Goal: Task Accomplishment & Management: Use online tool/utility

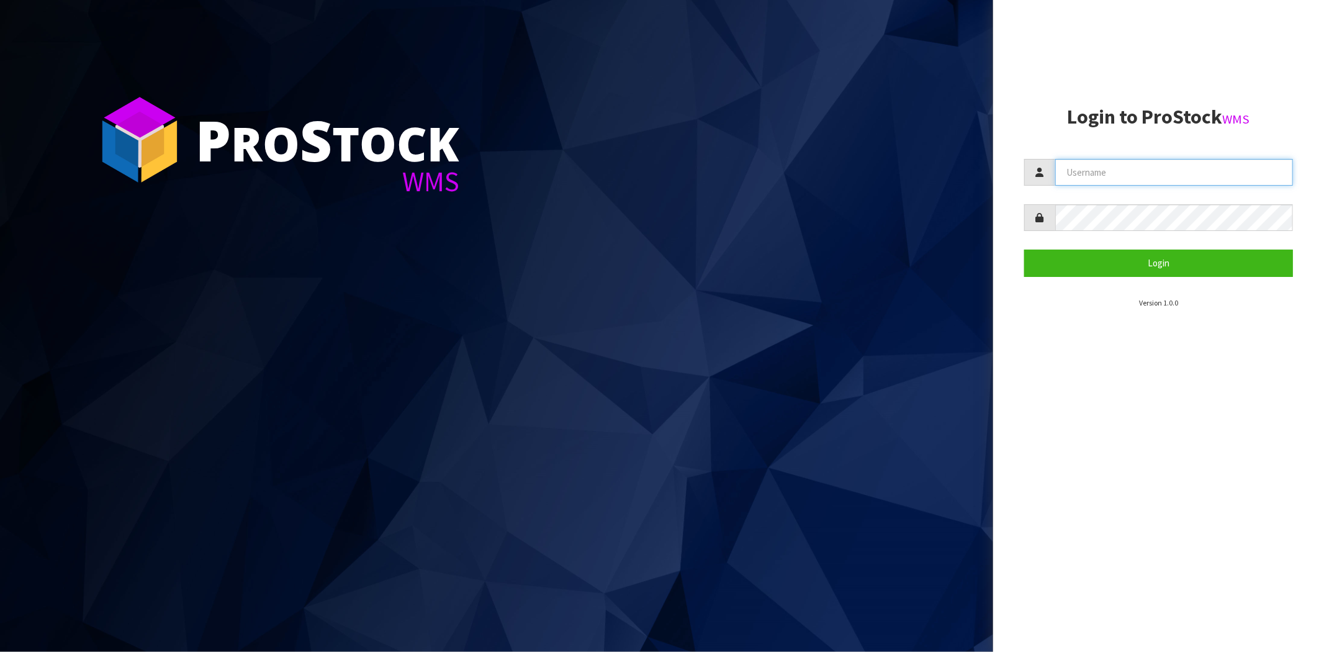
click at [1110, 170] on input "text" at bounding box center [1174, 172] width 238 height 27
type input "a"
type input "[PERSON_NAME][EMAIL_ADDRESS][DOMAIN_NAME]"
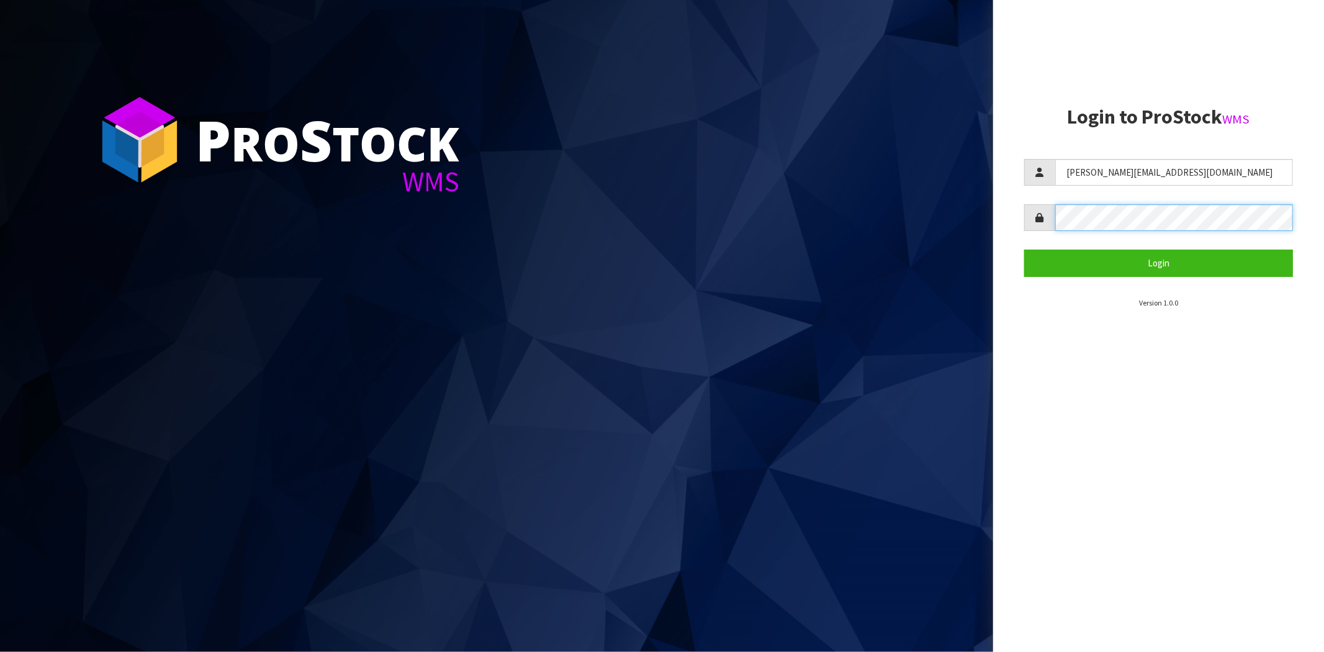
click at [1024, 250] on button "Login" at bounding box center [1158, 263] width 269 height 27
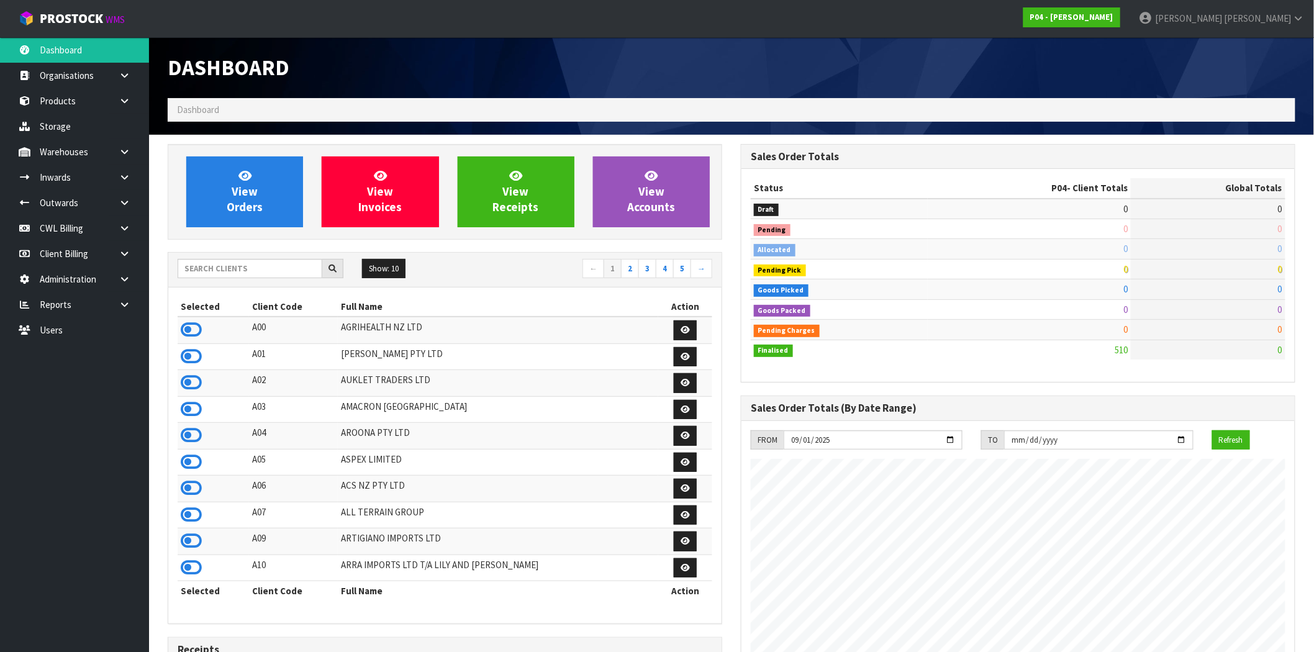
scroll to position [759, 573]
click at [286, 268] on input "text" at bounding box center [250, 268] width 145 height 19
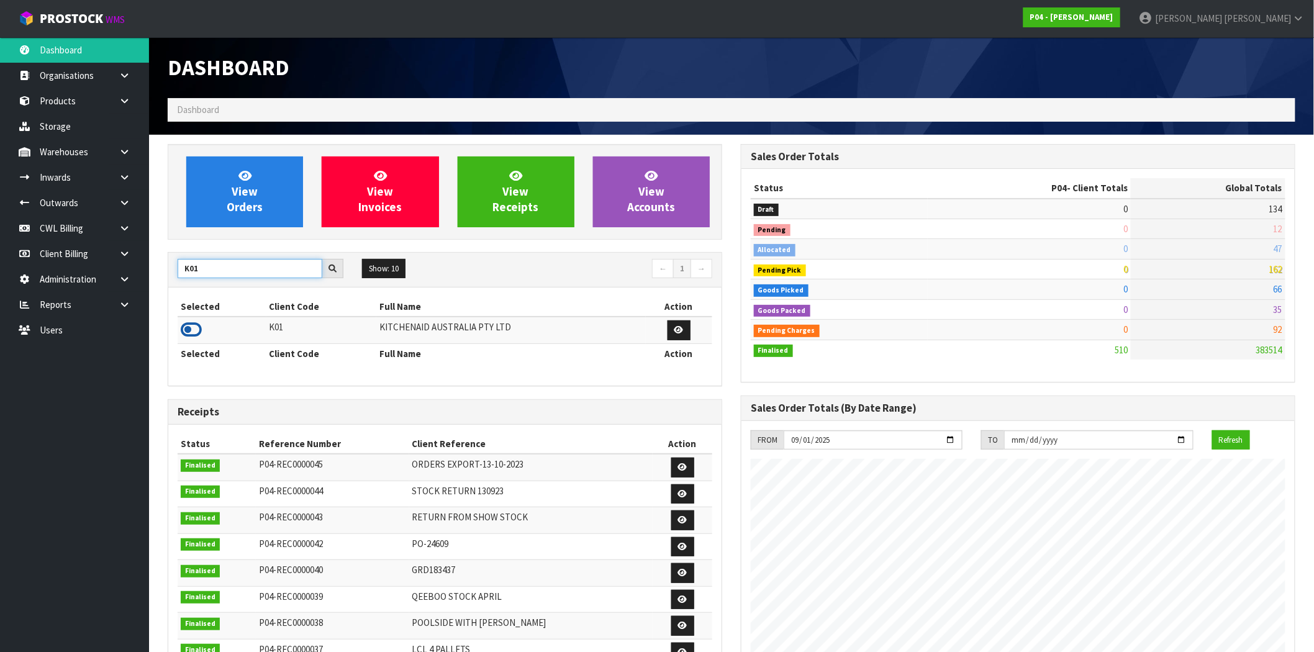
type input "K01"
drag, startPoint x: 194, startPoint y: 327, endPoint x: 184, endPoint y: 290, distance: 38.6
click at [194, 327] on icon at bounding box center [191, 329] width 21 height 19
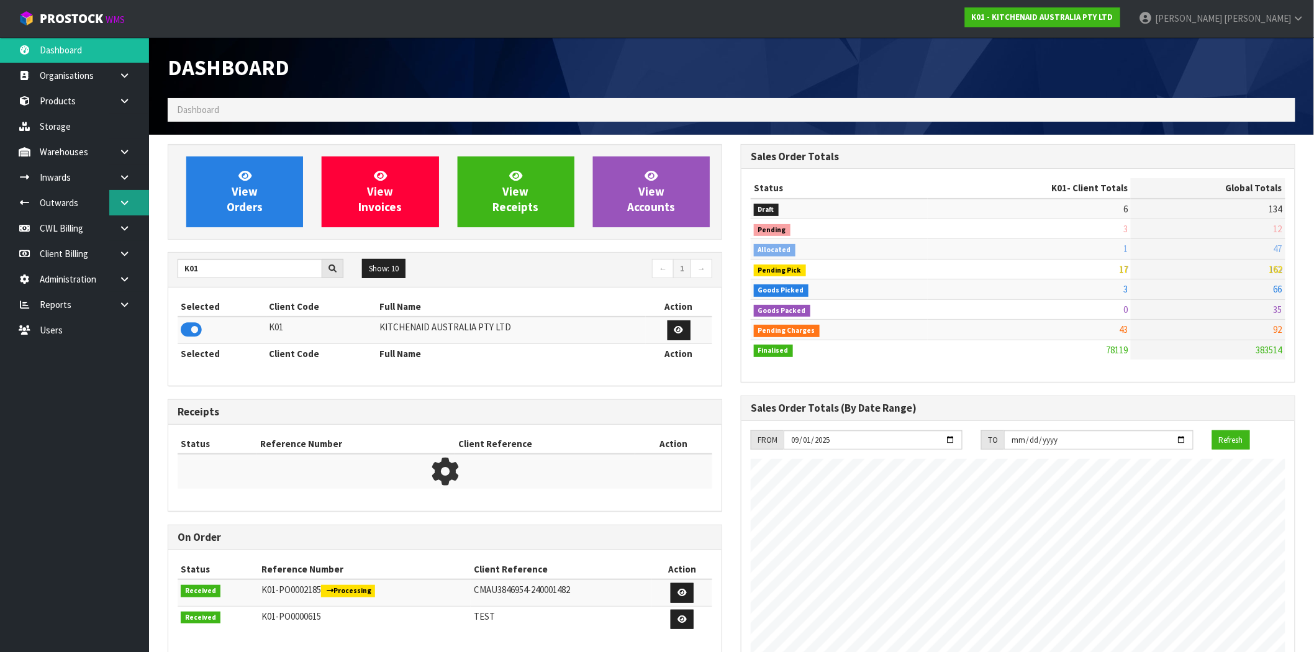
scroll to position [941, 573]
click at [133, 200] on link at bounding box center [129, 202] width 40 height 25
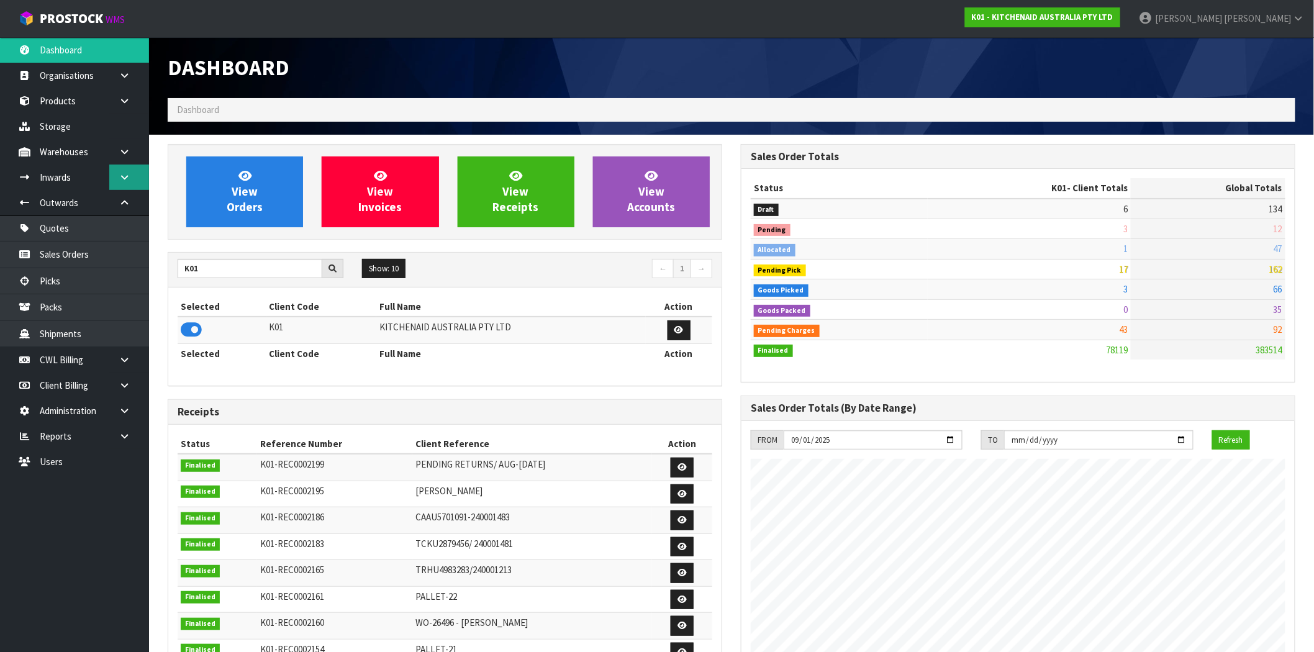
click at [127, 183] on link at bounding box center [129, 177] width 40 height 25
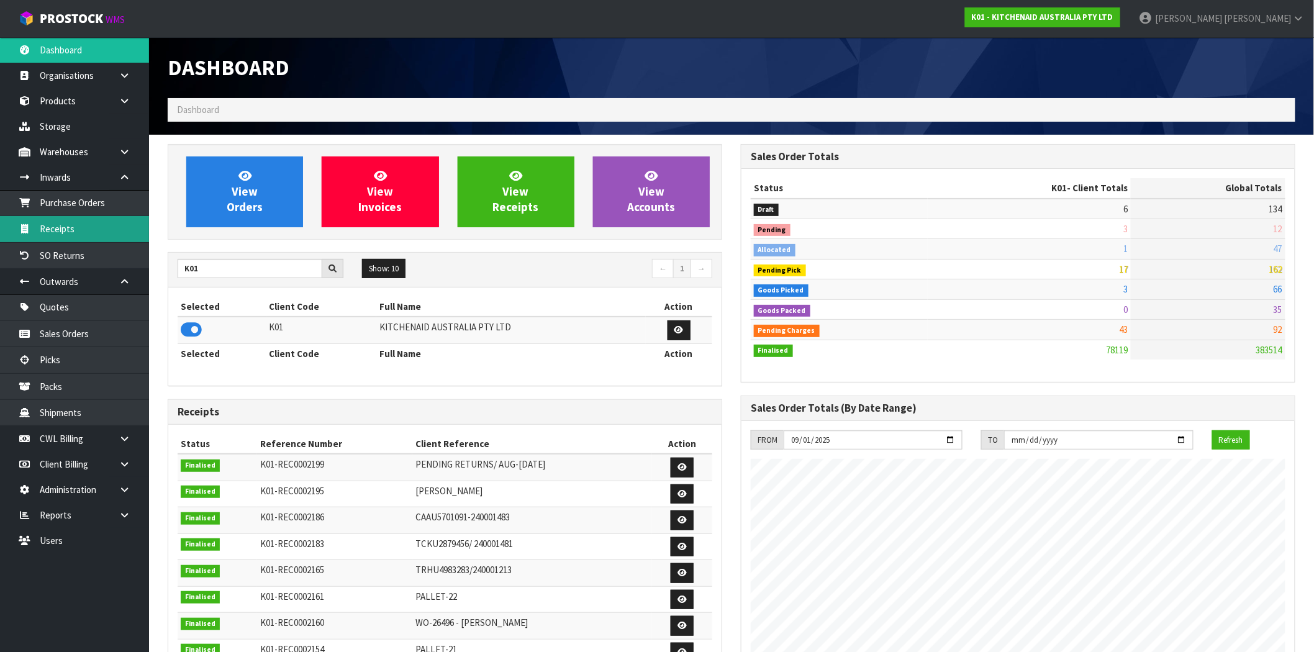
click at [66, 232] on link "Receipts" at bounding box center [74, 228] width 149 height 25
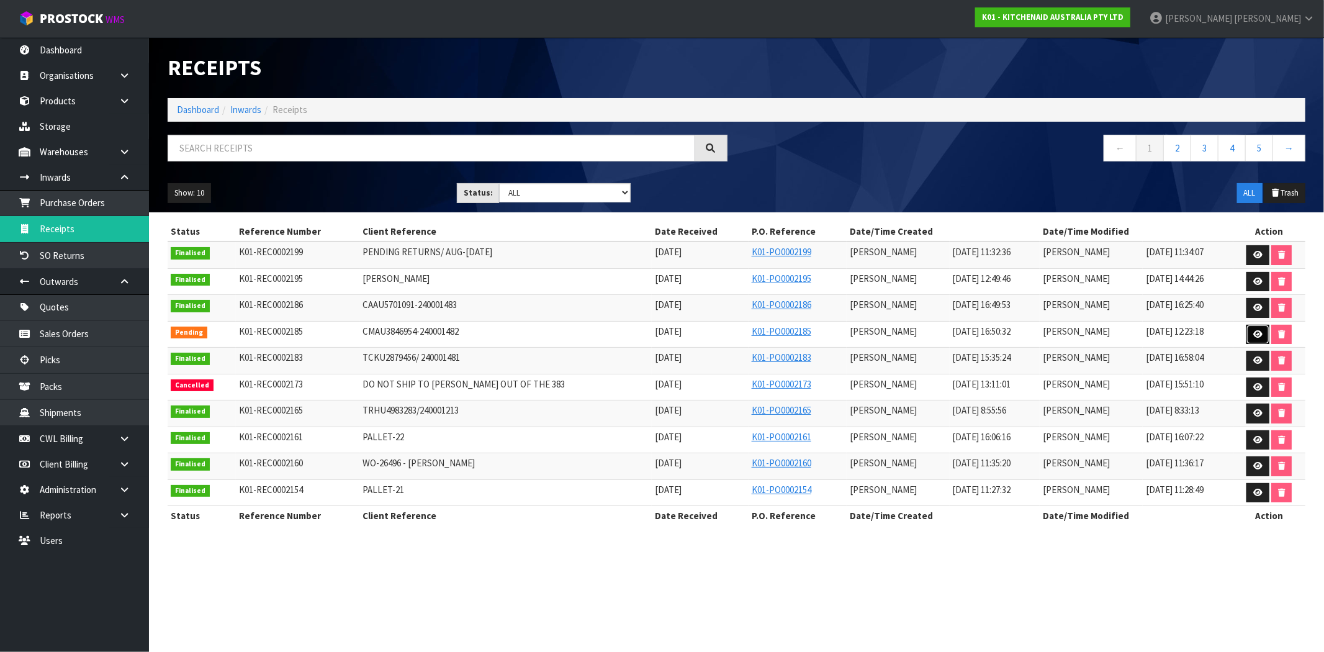
click at [1262, 337] on link at bounding box center [1258, 335] width 23 height 20
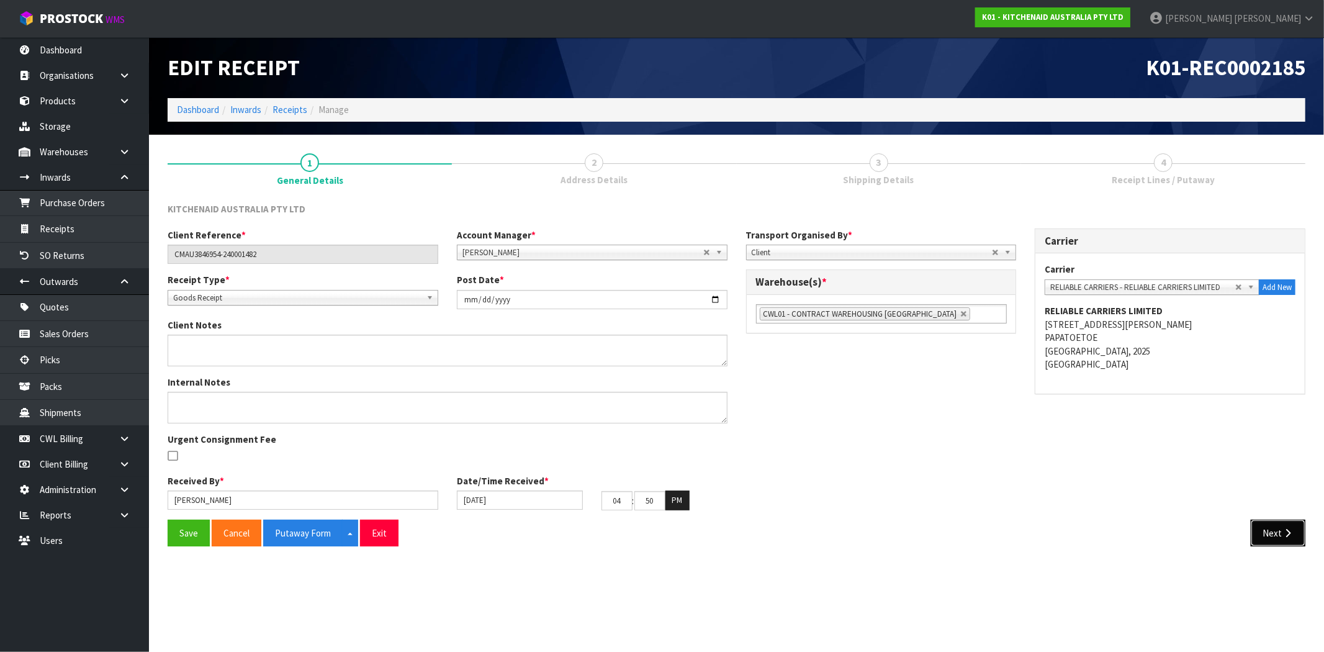
click at [1286, 536] on icon "button" at bounding box center [1288, 532] width 12 height 9
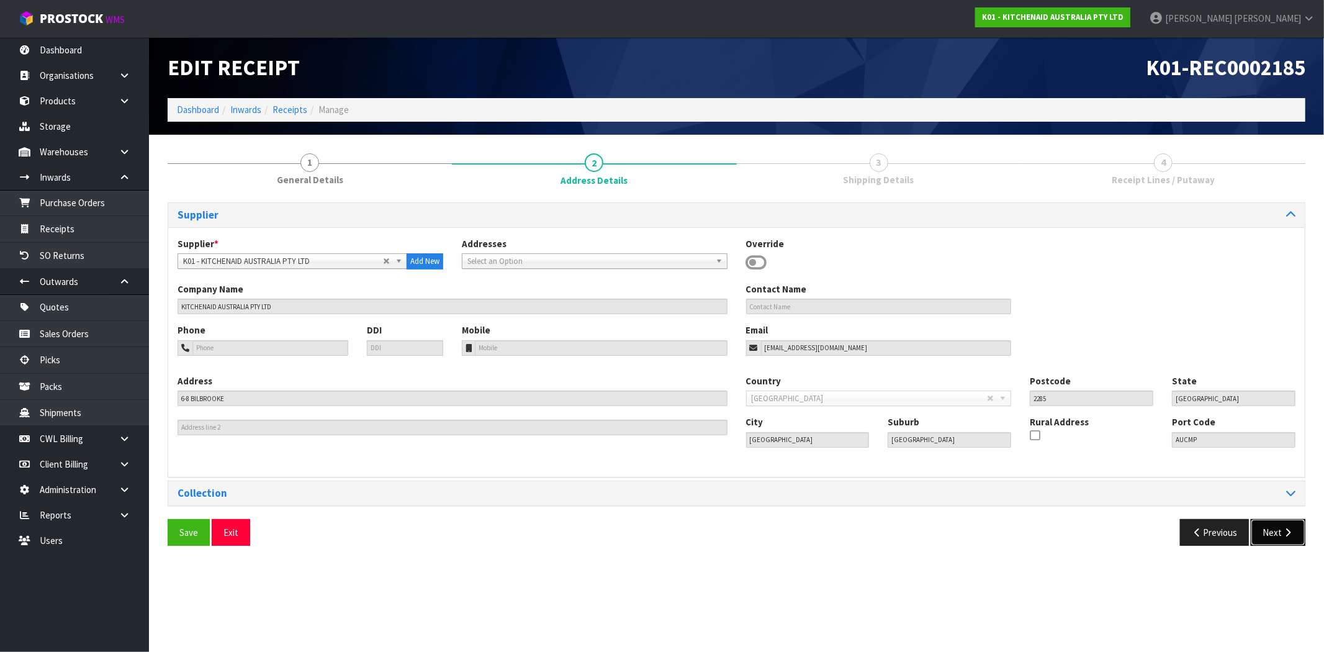
click at [1282, 528] on icon "button" at bounding box center [1288, 532] width 12 height 9
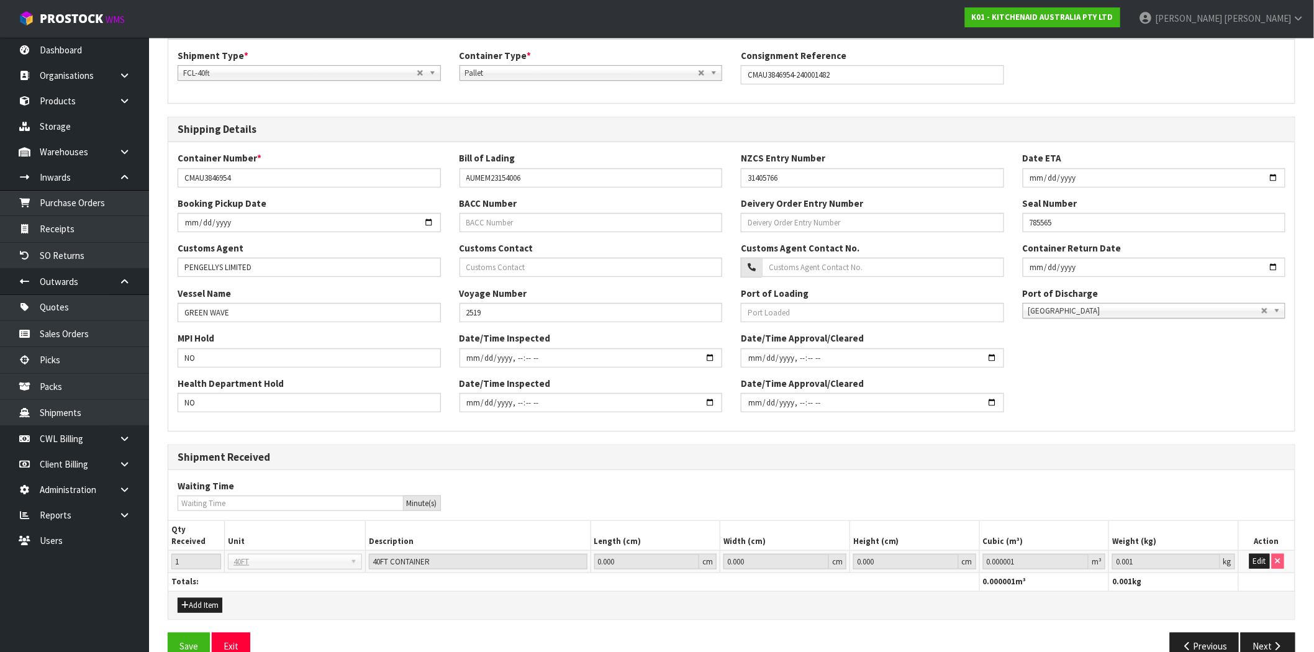
scroll to position [202, 0]
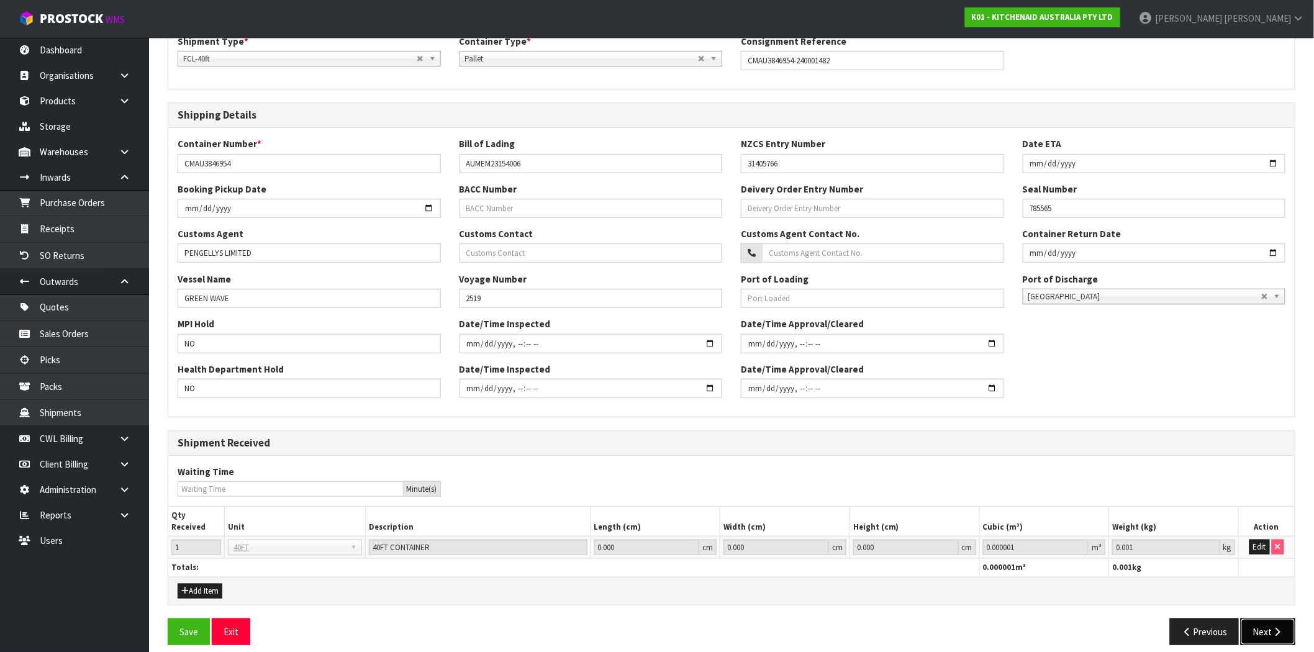
click at [1276, 618] on button "Next" at bounding box center [1267, 631] width 55 height 27
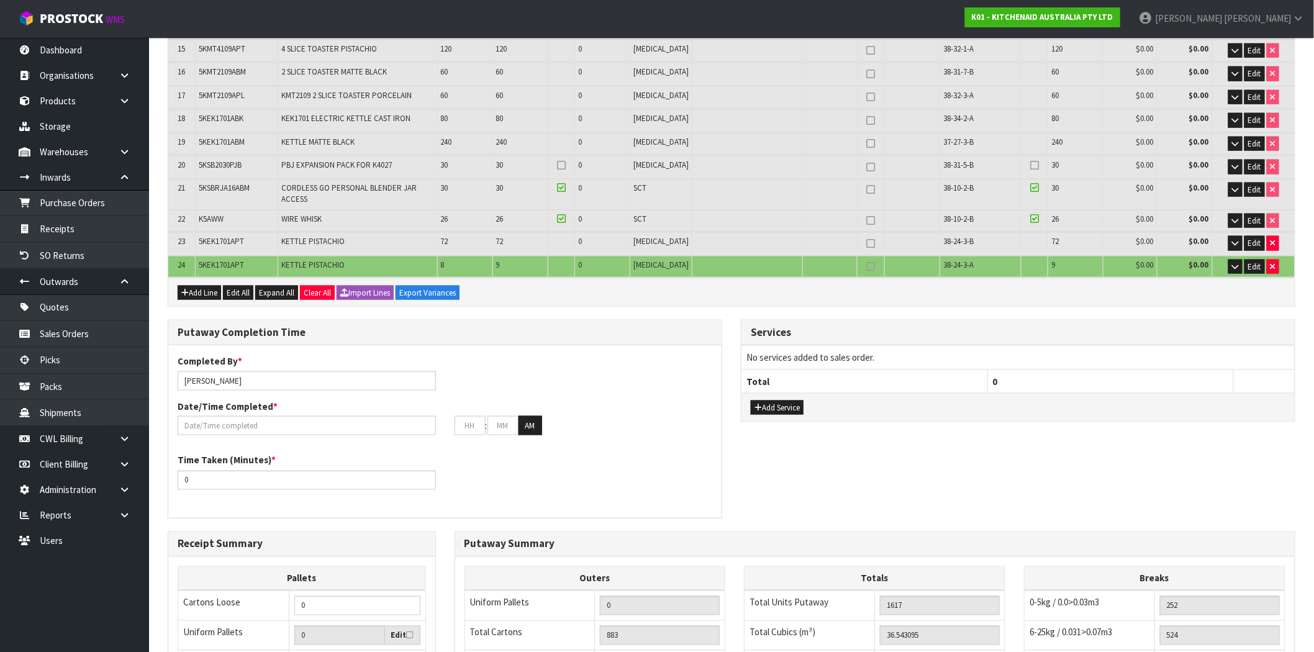
scroll to position [551, 0]
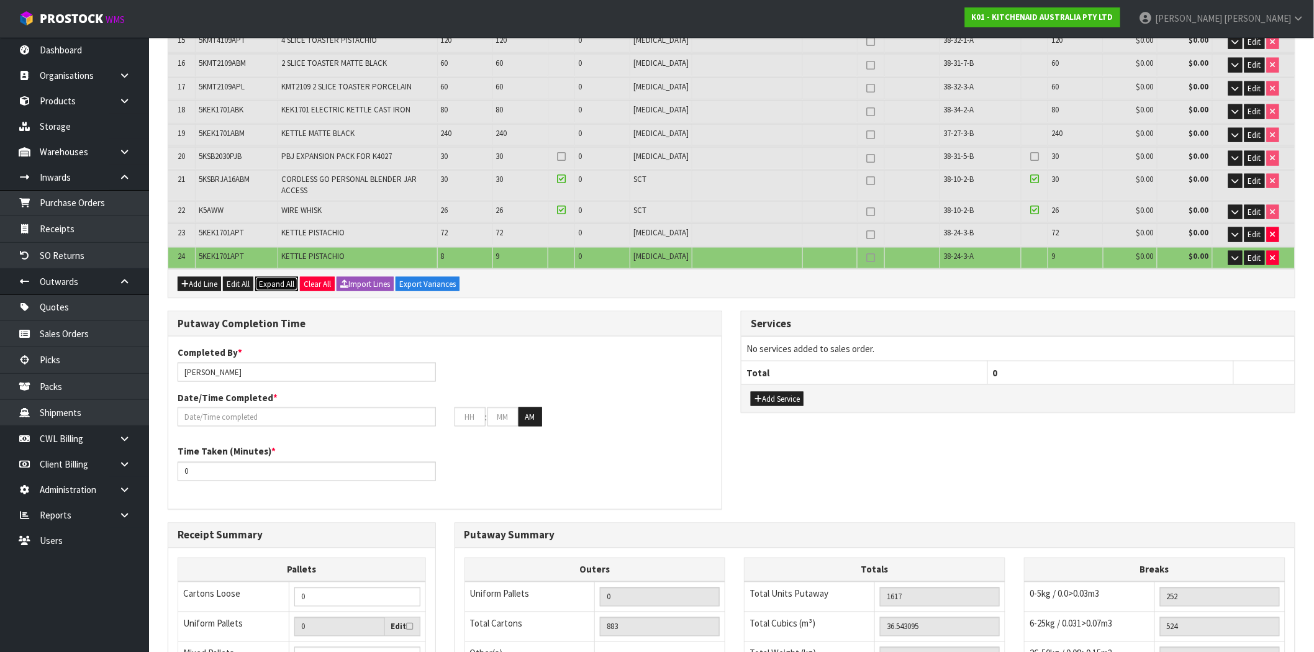
click at [274, 279] on span "Expand All" at bounding box center [276, 284] width 35 height 11
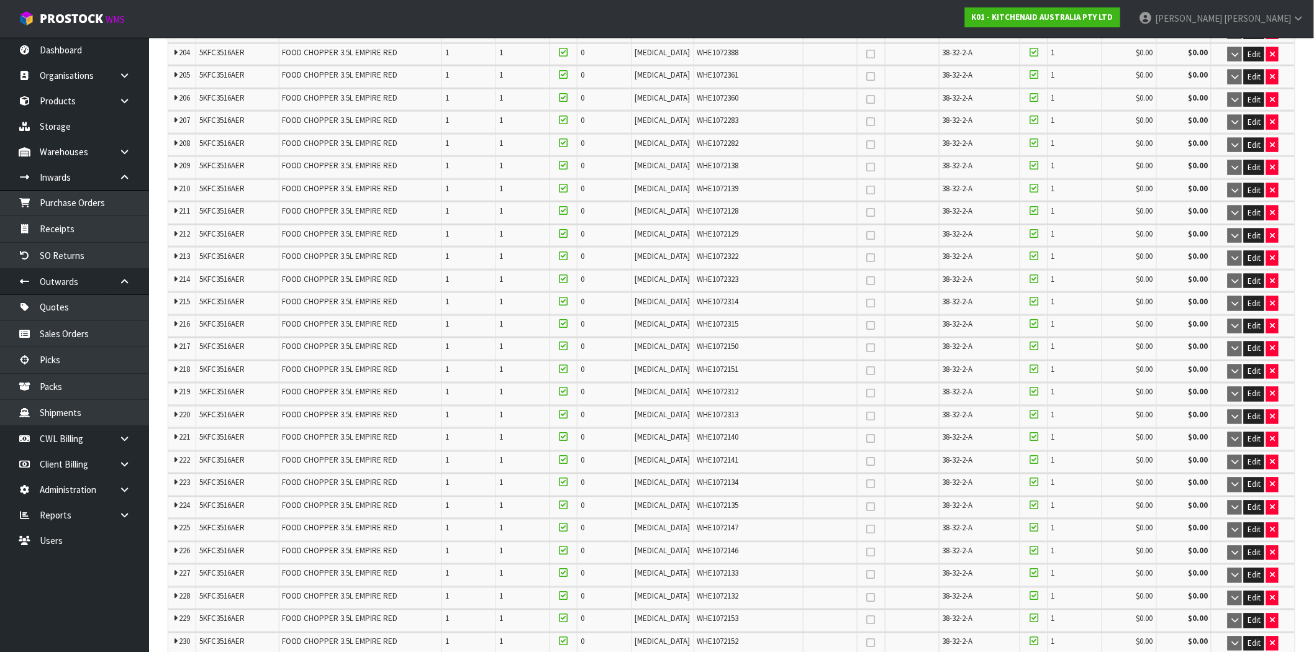
scroll to position [37390, 0]
